Goal: Information Seeking & Learning: Learn about a topic

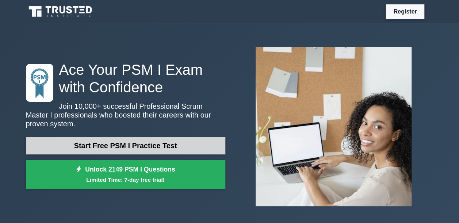
click at [75, 139] on link "Start Free PSM I Practice Test" at bounding box center [125, 146] width 199 height 18
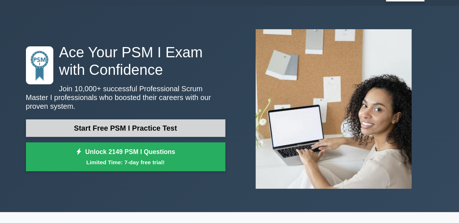
scroll to position [16, 0]
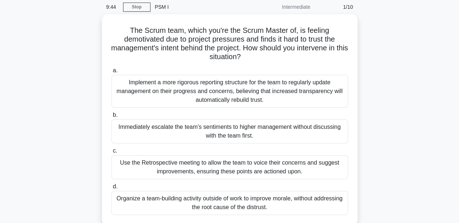
scroll to position [27, 0]
click at [147, 102] on div "Implement a more rigorous reporting structure for the team to regularly update …" at bounding box center [229, 91] width 237 height 33
click at [111, 73] on input "a. Implement a more rigorous reporting structure for the team to regularly upda…" at bounding box center [111, 70] width 0 height 5
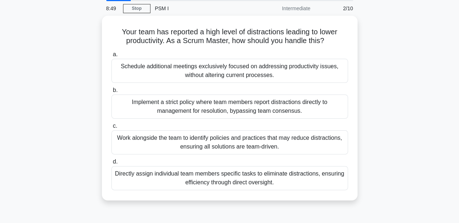
scroll to position [0, 0]
